Goal: Task Accomplishment & Management: Use online tool/utility

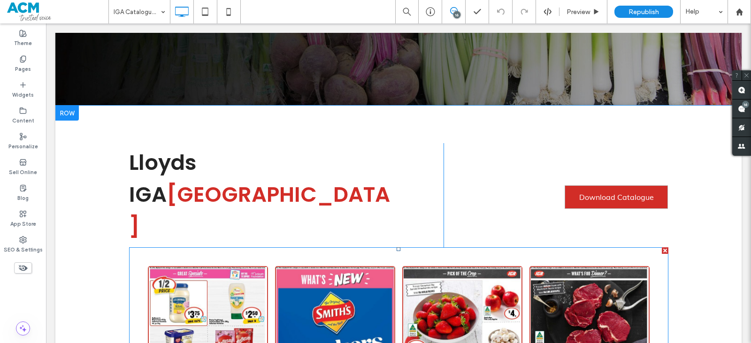
scroll to position [329, 0]
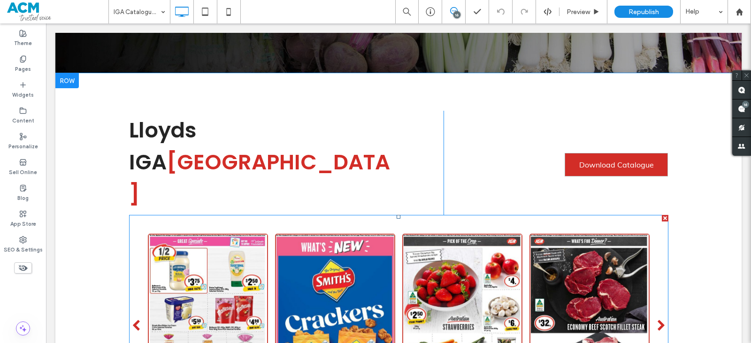
click at [230, 215] on span at bounding box center [399, 326] width 540 height 222
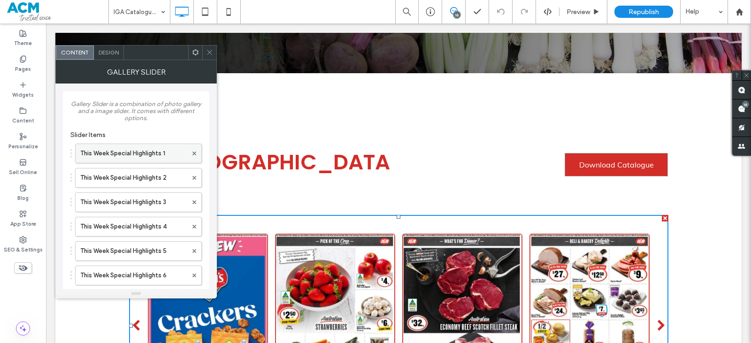
click at [147, 151] on label "This Week Special Highlights 1" at bounding box center [133, 153] width 107 height 19
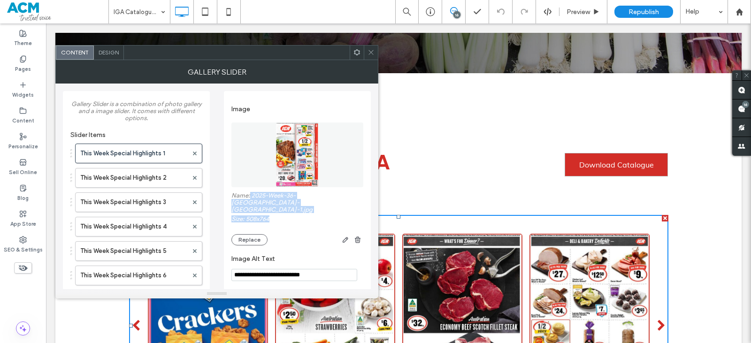
drag, startPoint x: 250, startPoint y: 195, endPoint x: 338, endPoint y: 196, distance: 87.8
click at [335, 201] on label "Name: 2025-Week-36-IGA-Newtown-1.jpg" at bounding box center [298, 203] width 132 height 23
click at [340, 195] on label "Name: 2025-Week-36-IGA-Newtown-1.jpg" at bounding box center [298, 203] width 132 height 23
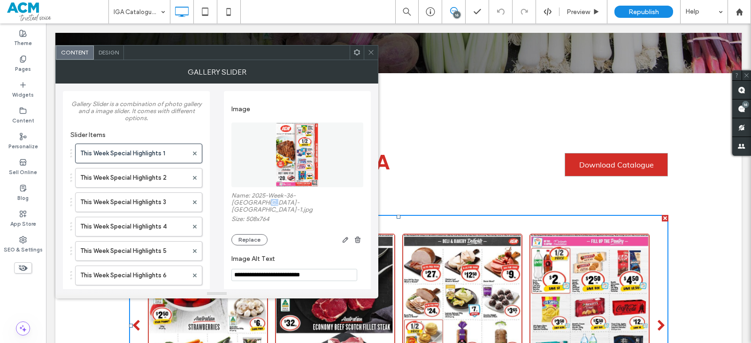
drag, startPoint x: 339, startPoint y: 194, endPoint x: 332, endPoint y: 194, distance: 7.0
click at [332, 194] on label "Name: 2025-Week-36-IGA-Newtown-1.jpg" at bounding box center [298, 203] width 132 height 23
drag, startPoint x: 336, startPoint y: 197, endPoint x: 252, endPoint y: 199, distance: 84.6
click at [252, 199] on label "Name: 2025-Week-36-IGA-Newtown-1.jpg" at bounding box center [298, 203] width 132 height 23
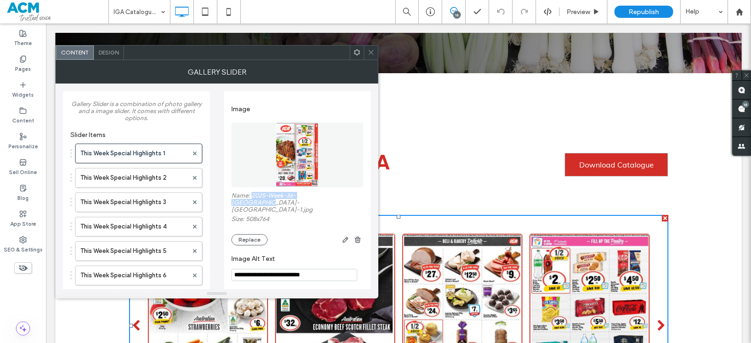
copy label "2025-Week-36-IGA-Newtown"
